Goal: Information Seeking & Learning: Learn about a topic

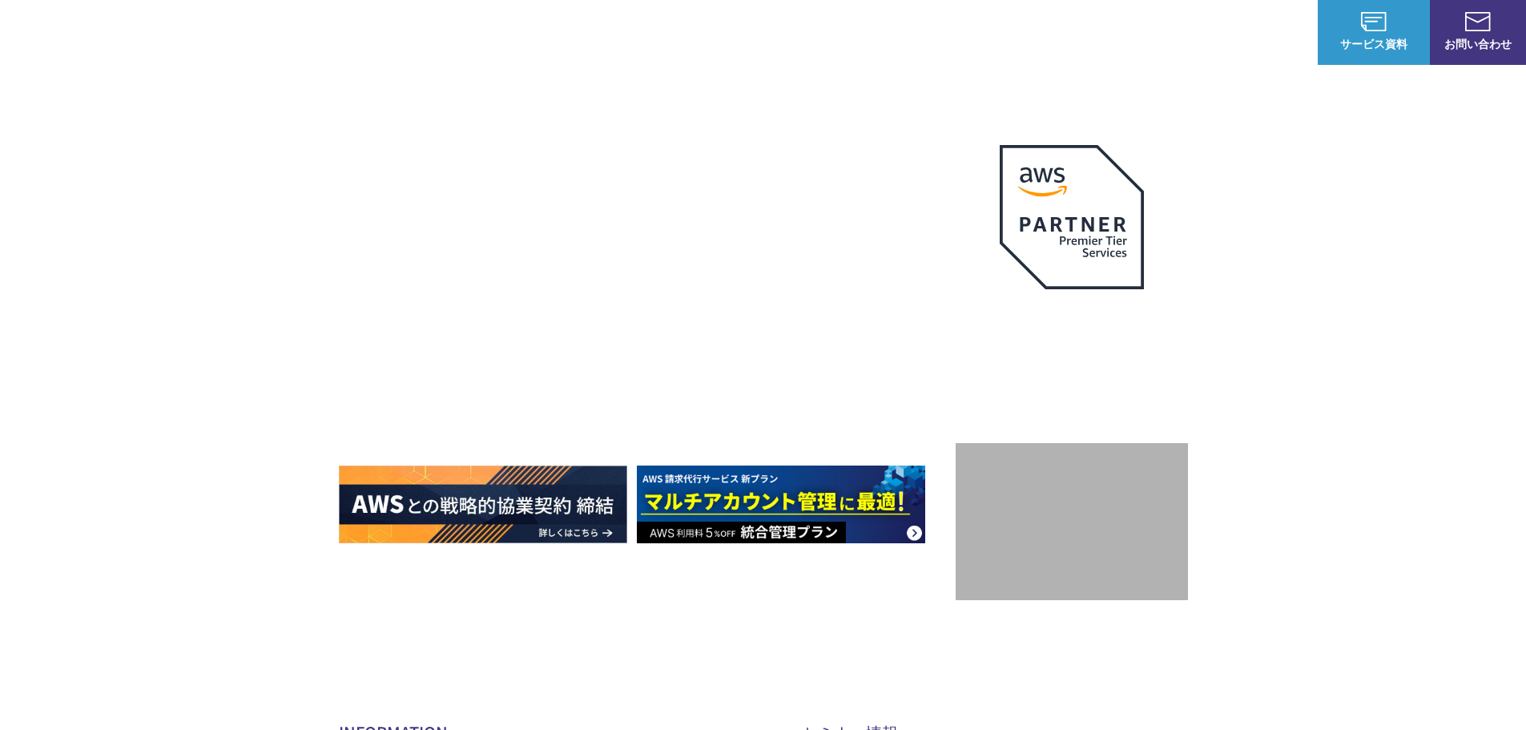
click at [99, 34] on img at bounding box center [92, 32] width 136 height 38
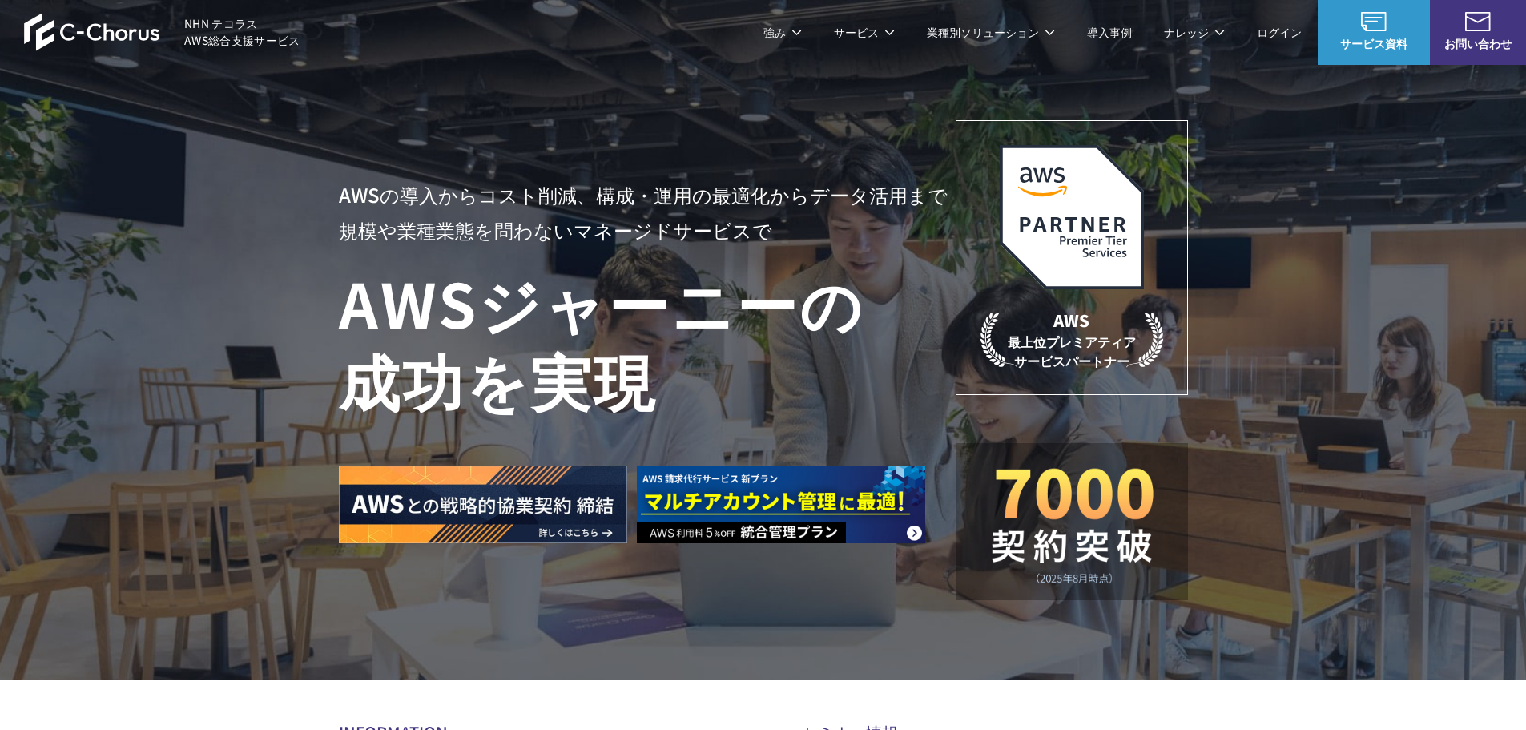
click at [99, 34] on img at bounding box center [92, 32] width 136 height 38
click at [99, 35] on img at bounding box center [92, 32] width 136 height 38
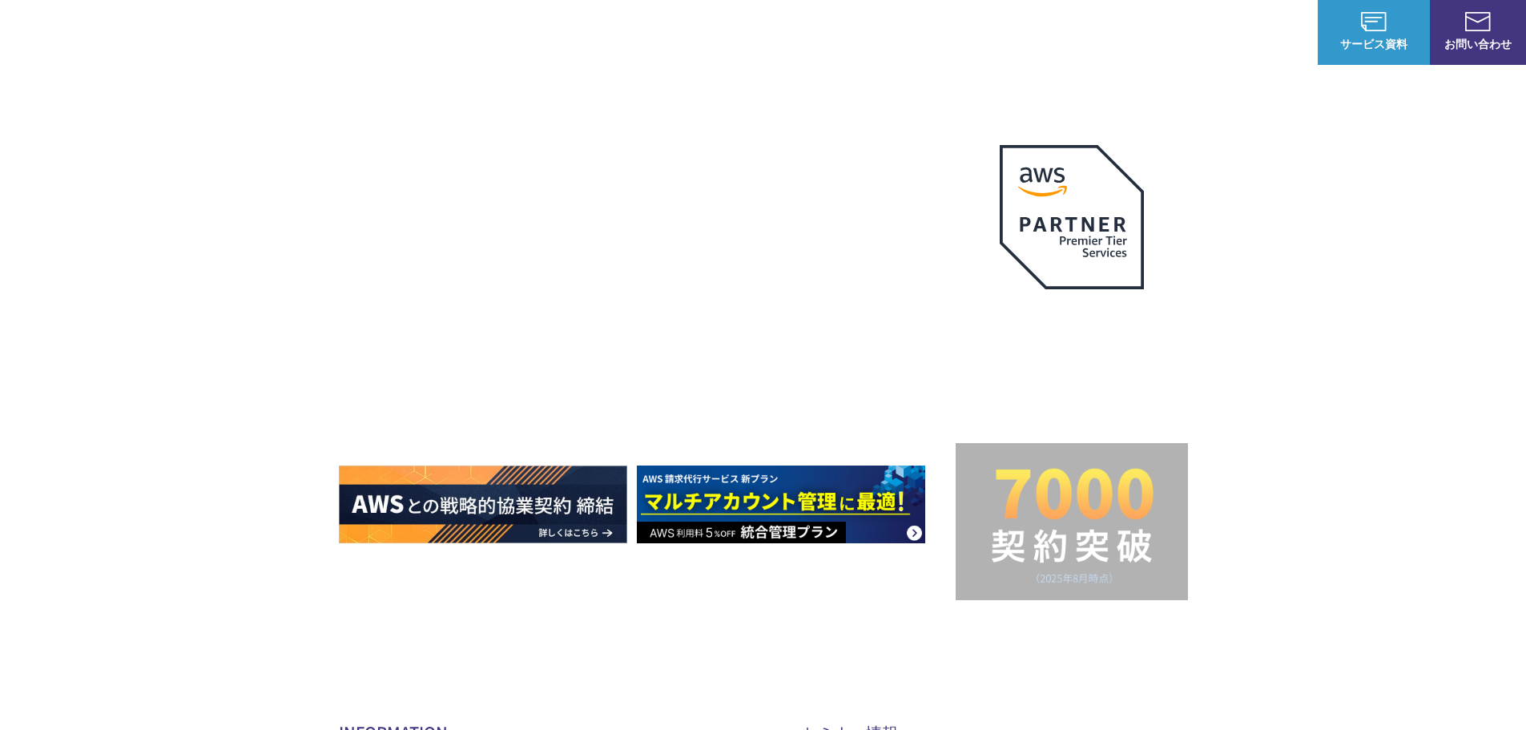
click at [370, 44] on header "NHN テコラス AWS総合支援サービス 強み 強み C-Chorusの強み 管理ポータル 開発ロードマップ C-Chorusのサポート 資料を請求する まず…" at bounding box center [763, 32] width 1526 height 64
click at [44, 27] on img at bounding box center [92, 32] width 136 height 38
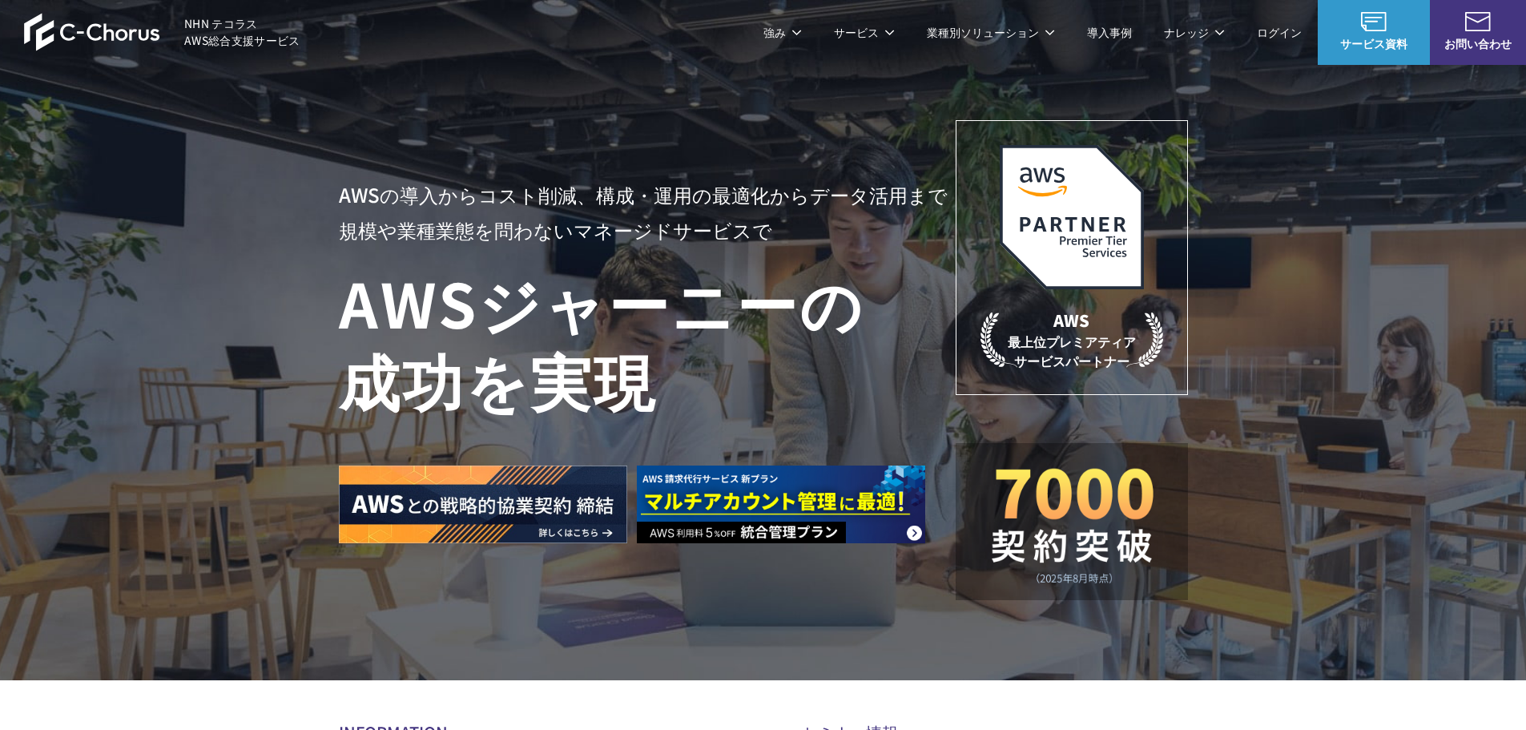
click at [44, 27] on img at bounding box center [92, 32] width 136 height 38
click at [791, 33] on p "強み" at bounding box center [782, 32] width 38 height 17
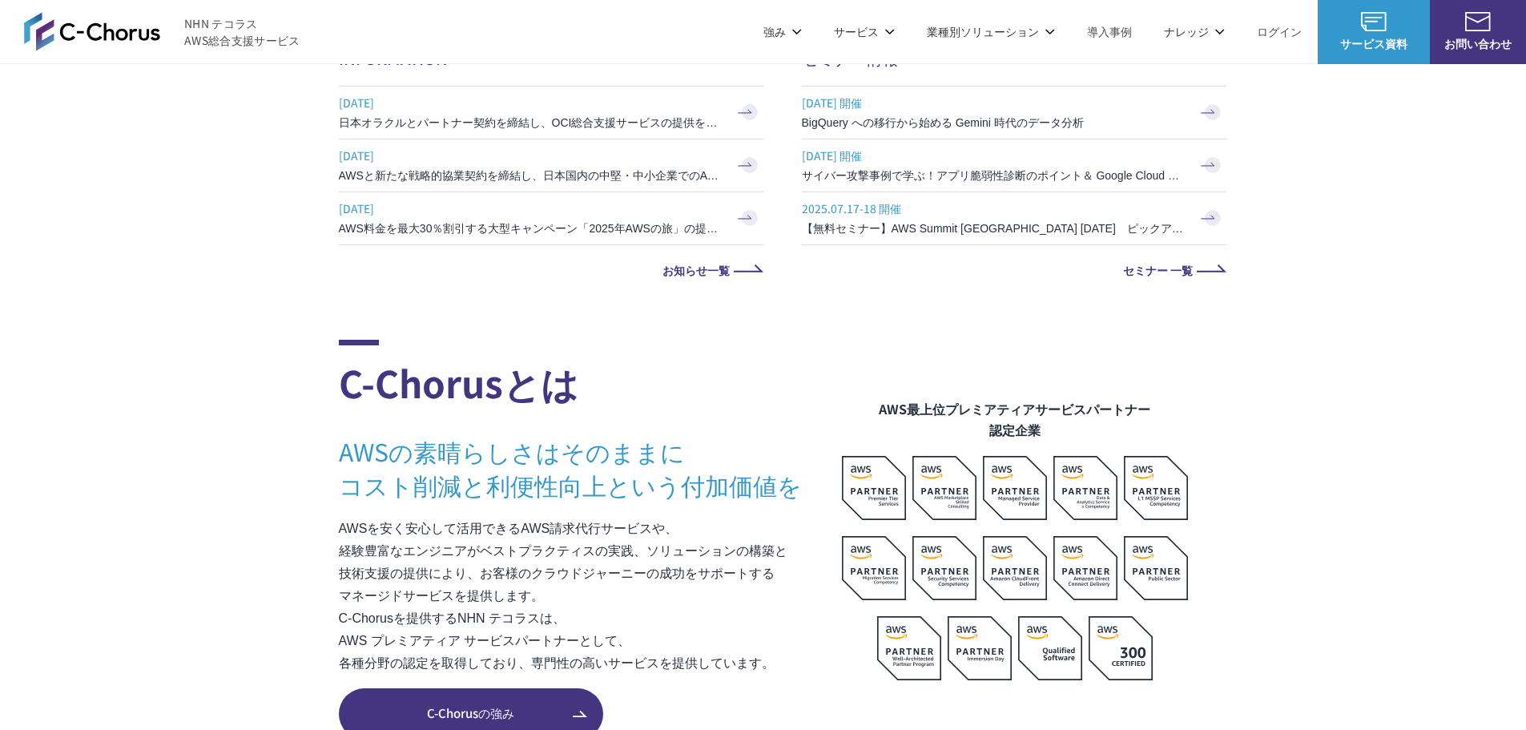
scroll to position [747, 0]
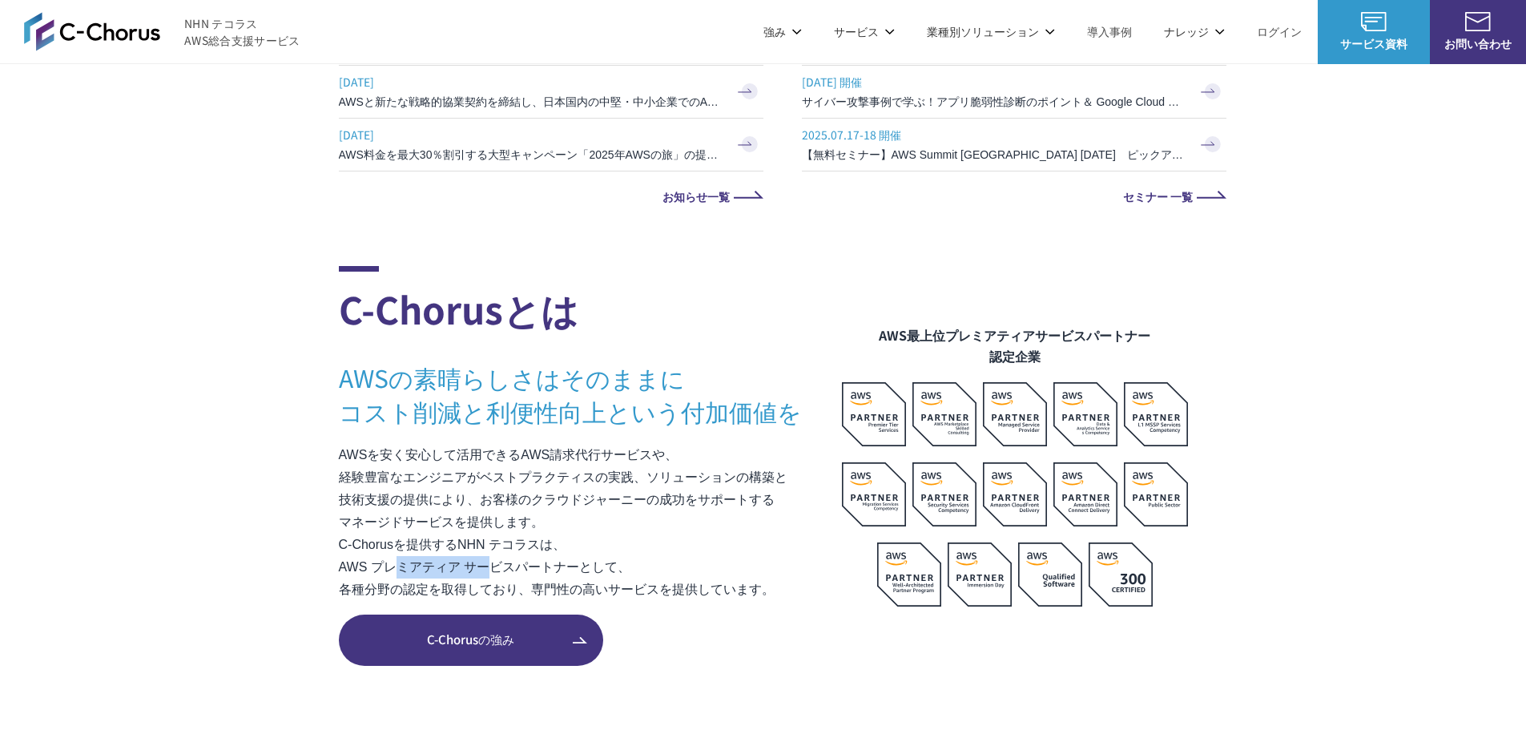
drag, startPoint x: 413, startPoint y: 570, endPoint x: 554, endPoint y: 564, distance: 141.1
click at [554, 564] on p "AWSを安く安心して活用できるAWS請求代行サービスや、 経験豊富なエンジニアがベストプラクティスの実践、ソリューションの構築と 技術支援の提供により、お客様…" at bounding box center [590, 522] width 503 height 157
click at [531, 582] on p "AWSを安く安心して活用できるAWS請求代行サービスや、 経験豊富なエンジニアがベストプラクティスの実践、ソリューションの構築と 技術支援の提供により、お客様…" at bounding box center [590, 522] width 503 height 157
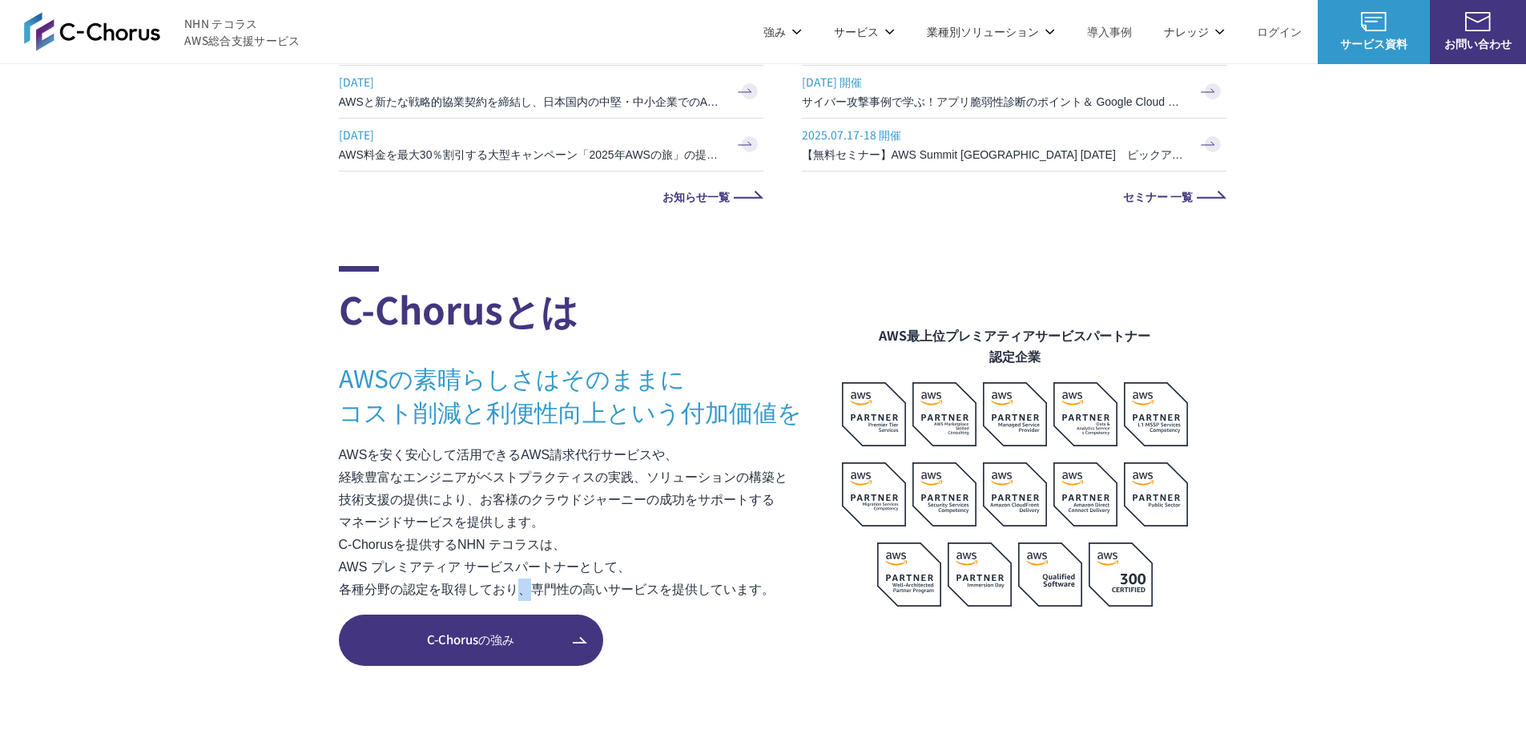
click at [531, 582] on p "AWSを安く安心して活用できるAWS請求代行サービスや、 経験豊富なエンジニアがベストプラクティスの実践、ソリューションの構築と 技術支援の提供により、お客様…" at bounding box center [590, 522] width 503 height 157
click at [695, 589] on p "AWSを安く安心して活用できるAWS請求代行サービスや、 経験豊富なエンジニアがベストプラクティスの実践、ソリューションの構築と 技術支援の提供により、お客様…" at bounding box center [590, 522] width 503 height 157
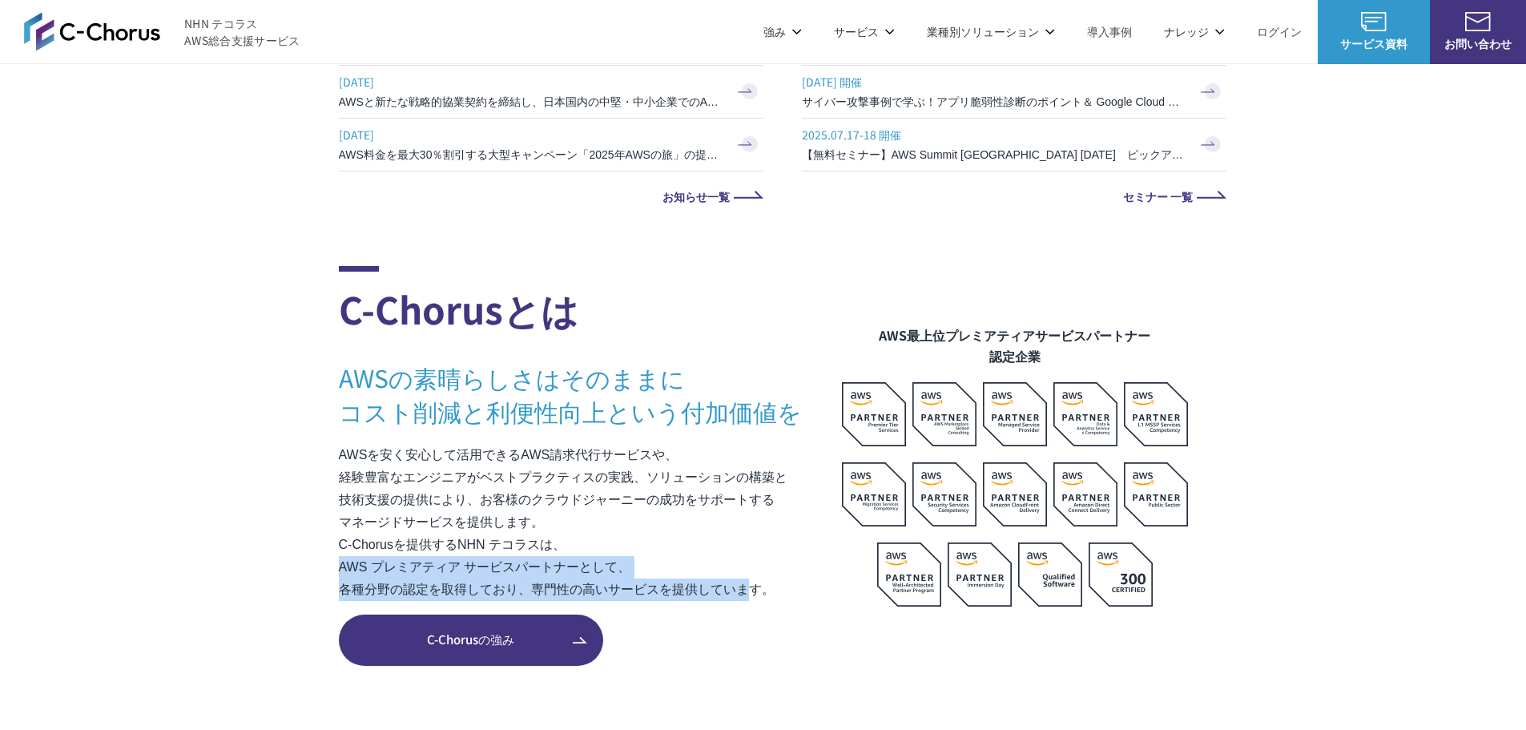
drag, startPoint x: 733, startPoint y: 581, endPoint x: 578, endPoint y: 566, distance: 156.2
click at [605, 566] on p "AWSを安く安心して活用できるAWS請求代行サービスや、 経験豊富なエンジニアがベストプラクティスの実践、ソリューションの構築と 技術支援の提供により、お客様…" at bounding box center [590, 522] width 503 height 157
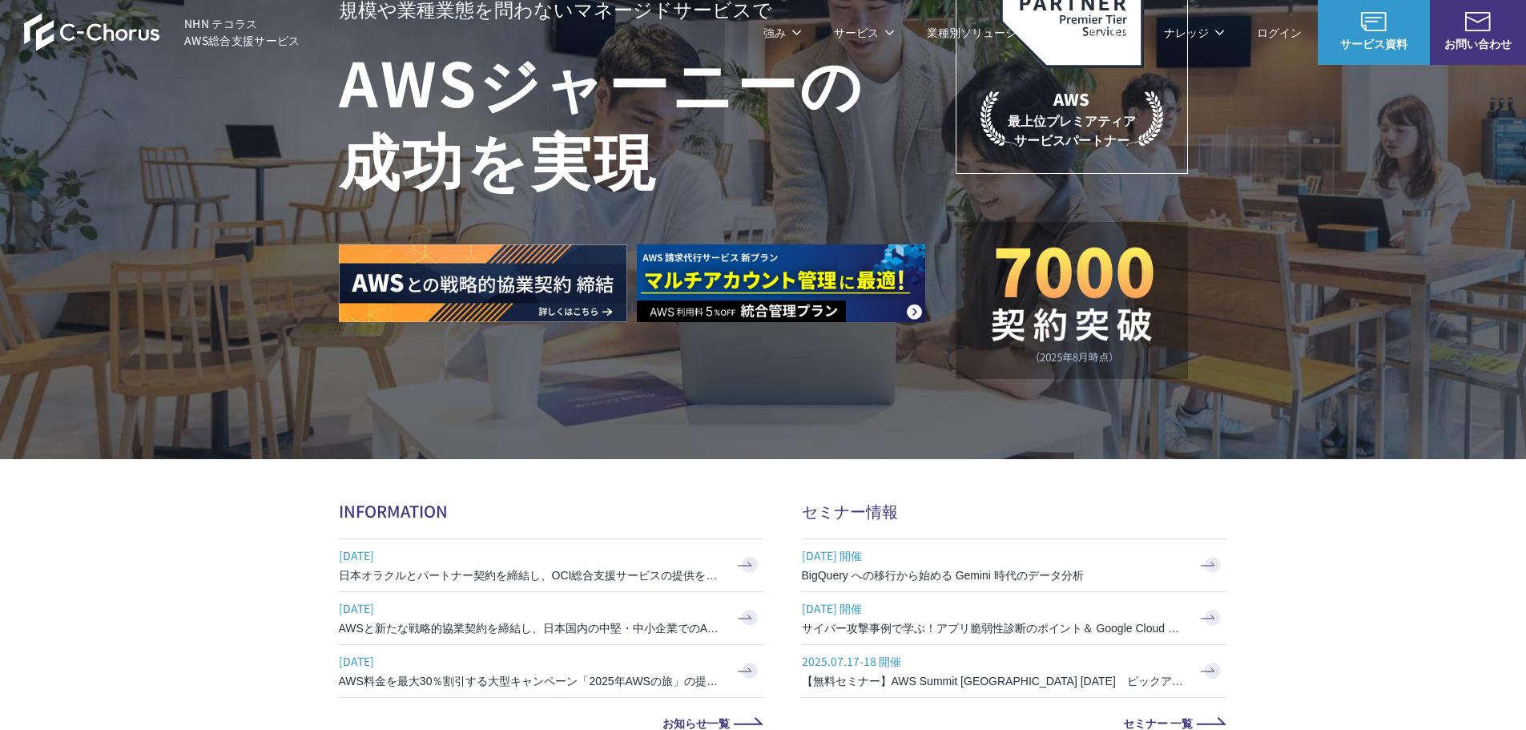
scroll to position [0, 0]
